Goal: Check status

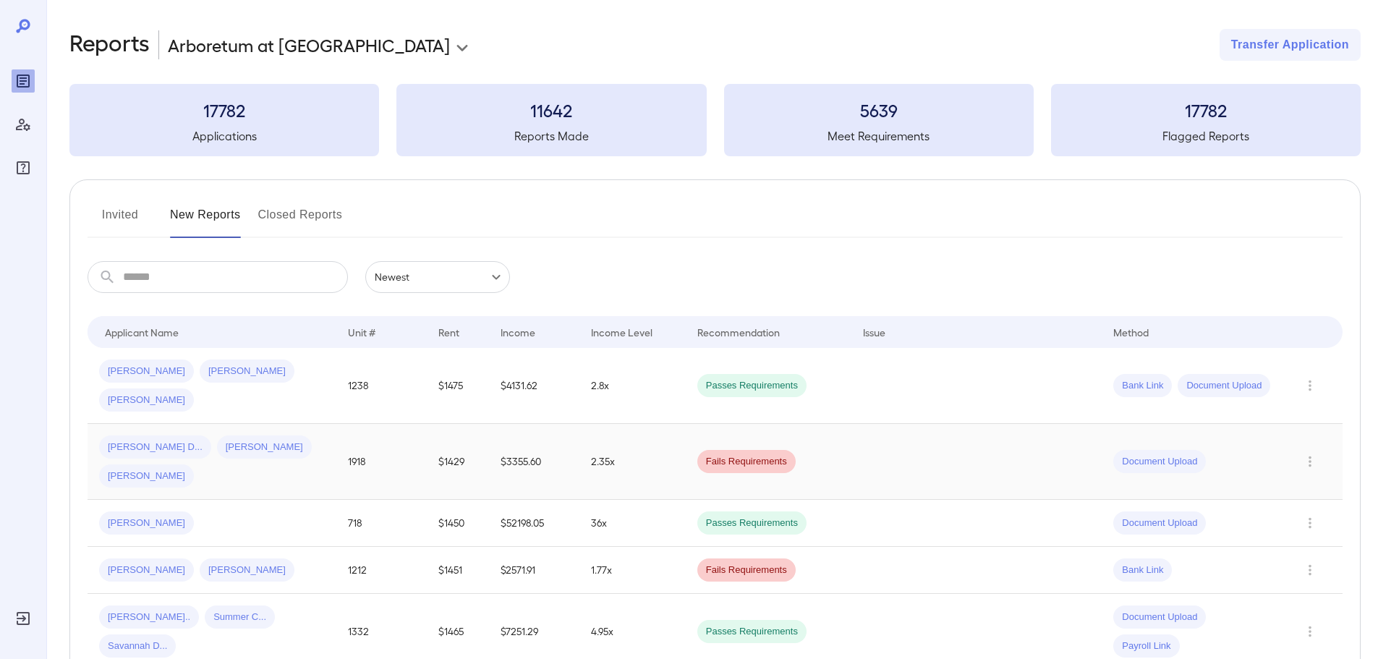
click at [364, 424] on td "1918" at bounding box center [381, 462] width 90 height 76
